Goal: Find specific page/section: Find specific page/section

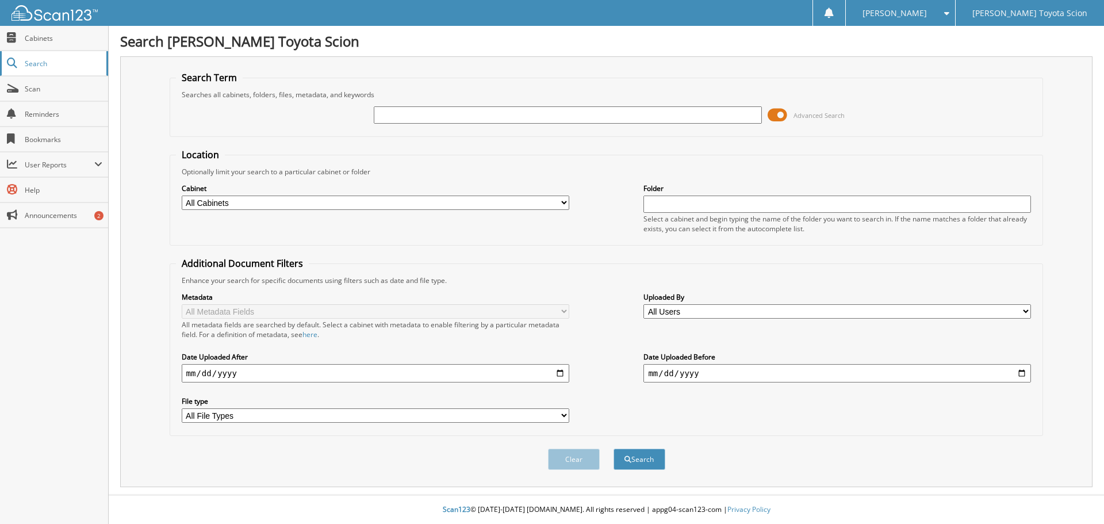
click at [35, 68] on link "Search" at bounding box center [54, 63] width 108 height 25
drag, startPoint x: 0, startPoint y: 0, endPoint x: 411, endPoint y: 118, distance: 427.8
click at [411, 118] on input "text" at bounding box center [568, 114] width 388 height 17
type input "34291j"
click at [614, 449] on button "Search" at bounding box center [640, 459] width 52 height 21
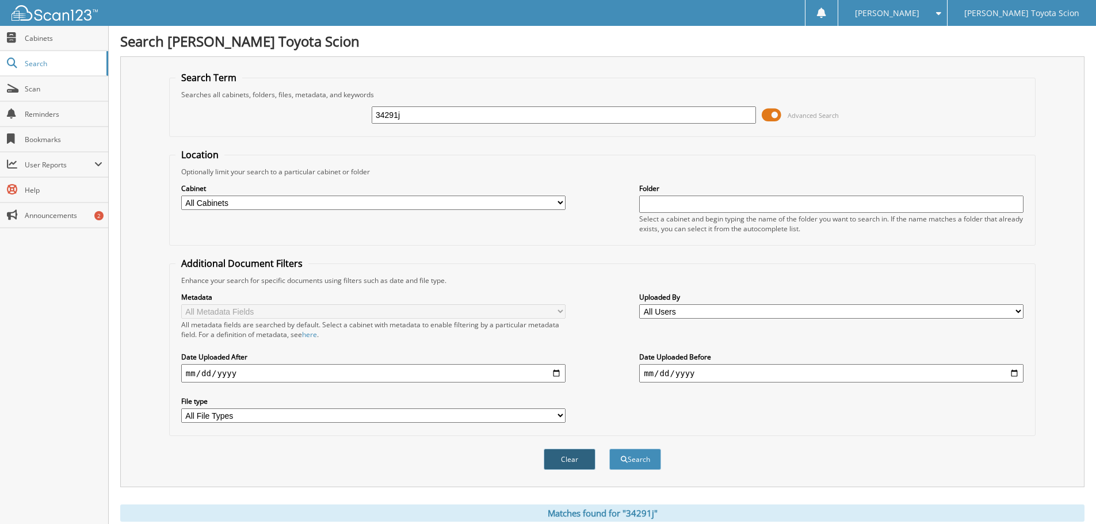
click at [559, 462] on button "Clear" at bounding box center [569, 459] width 52 height 21
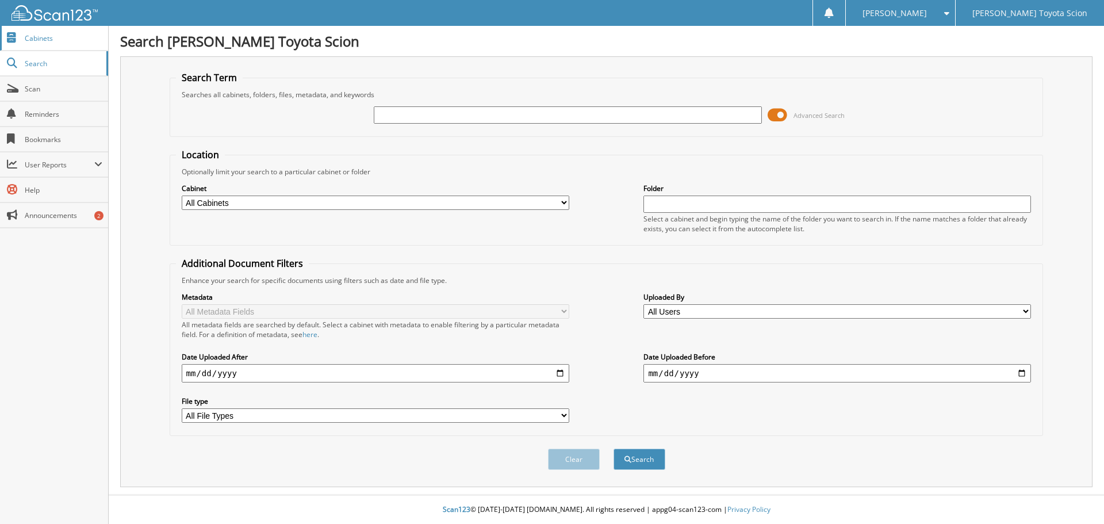
click at [49, 36] on span "Cabinets" at bounding box center [64, 38] width 78 height 10
